Goal: Information Seeking & Learning: Learn about a topic

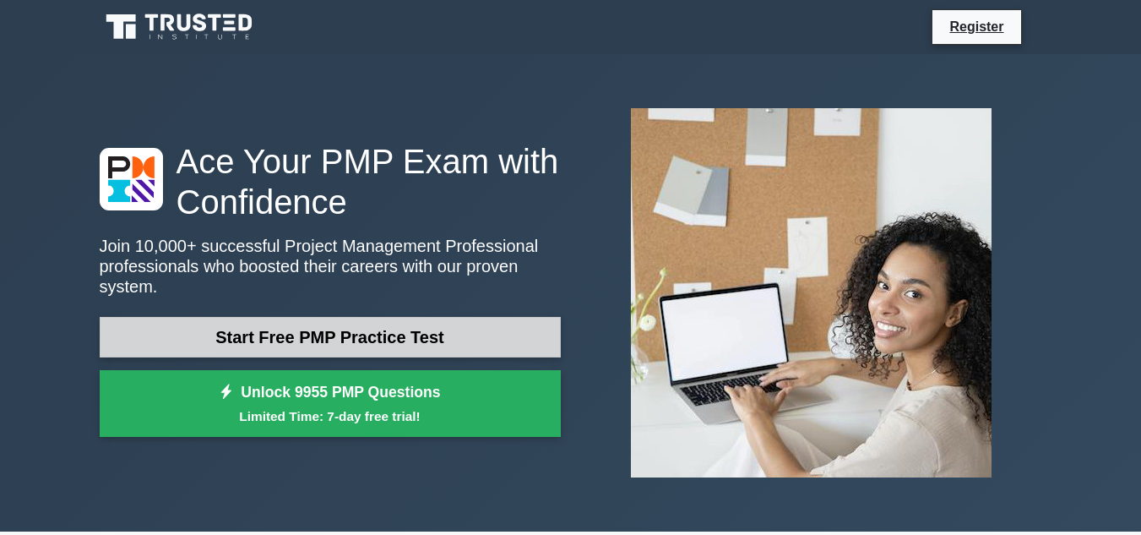
click at [464, 317] on link "Start Free PMP Practice Test" at bounding box center [330, 337] width 461 height 41
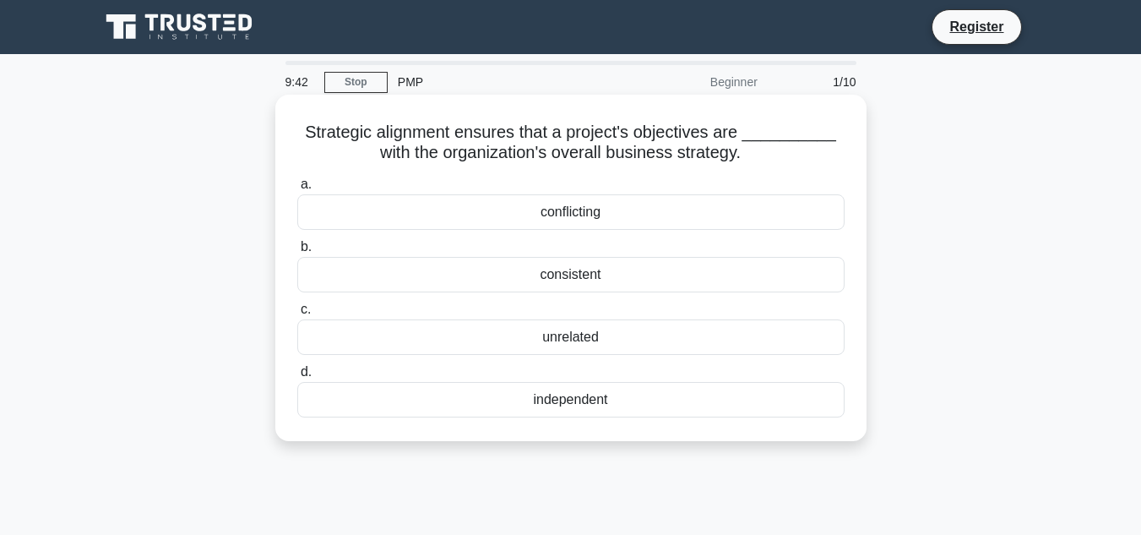
click at [660, 295] on div "a. conflicting b. consistent c. d." at bounding box center [571, 296] width 568 height 250
click at [644, 282] on div "consistent" at bounding box center [570, 274] width 547 height 35
click at [297, 253] on input "b. consistent" at bounding box center [297, 247] width 0 height 11
